Goal: Information Seeking & Learning: Learn about a topic

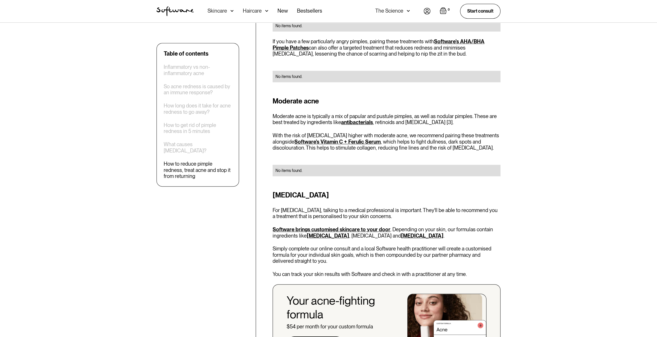
scroll to position [1033, 0]
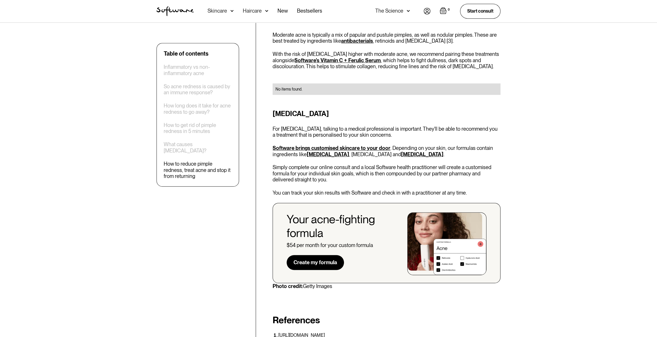
click at [321, 151] on link "azelaic acid" at bounding box center [328, 154] width 42 height 6
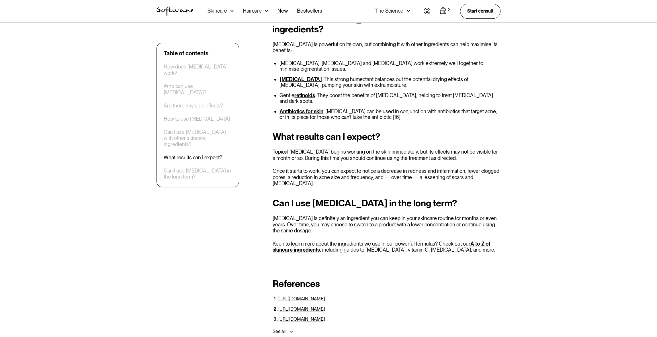
scroll to position [1262, 0]
